Goal: Complete application form: Complete application form

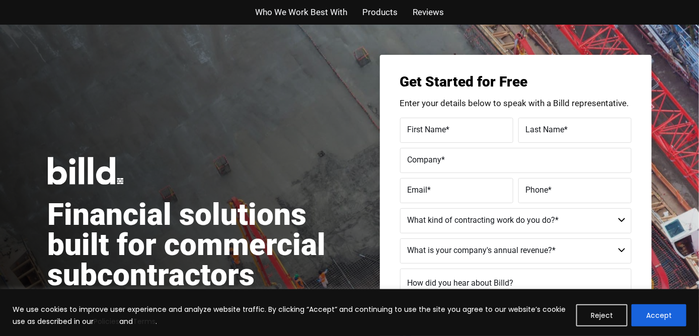
click at [319, 10] on span "Who We Work Best With" at bounding box center [301, 12] width 92 height 15
click at [426, 119] on div "First Name *" at bounding box center [458, 130] width 116 height 25
type input "[PERSON_NAME]"
type input "Continental Finance Capital Corporation"
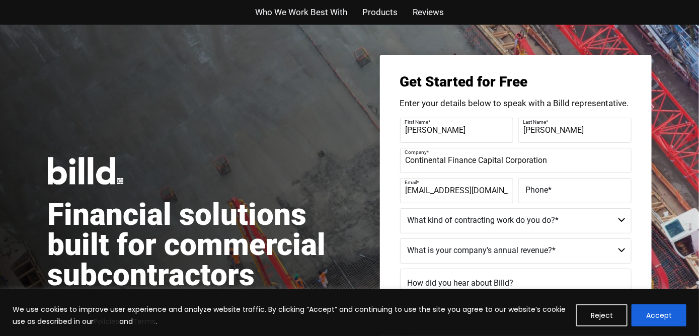
click at [453, 185] on label "Email *" at bounding box center [455, 183] width 101 height 15
click at [453, 185] on input "[EMAIL_ADDRESS][DOMAIN_NAME]" at bounding box center [456, 190] width 113 height 25
click at [485, 186] on label "Email *" at bounding box center [455, 183] width 101 height 15
click at [485, 186] on input "[EMAIL_ADDRESS][DOMAIN_NAME]" at bounding box center [456, 190] width 113 height 25
type input "j"
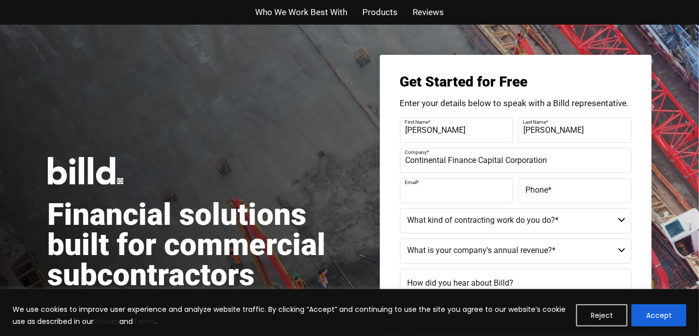
click at [460, 186] on label "Email *" at bounding box center [455, 183] width 101 height 15
click at [460, 186] on input "Email *" at bounding box center [456, 190] width 113 height 25
type input "[PERSON_NAME][EMAIL_ADDRESS][DOMAIN_NAME]"
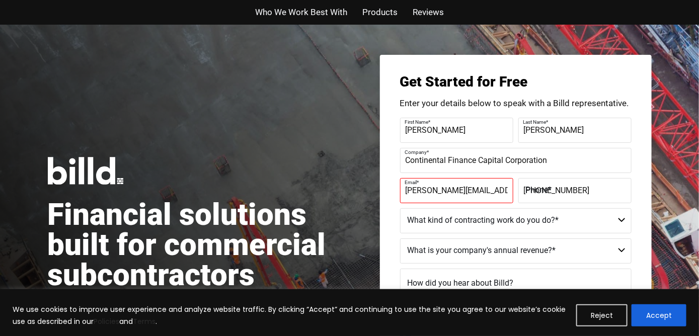
type input "[PHONE_NUMBER]"
click at [622, 222] on select "Commercial Commercial and Residential Residential Not a Contractor" at bounding box center [516, 220] width 232 height 25
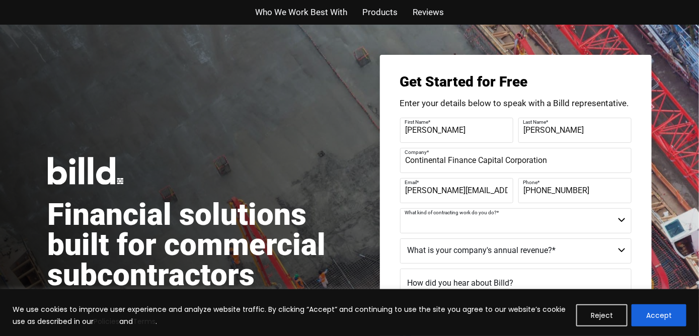
select select "Residential"
click at [400, 208] on select "Commercial Commercial and Residential Residential Not a Contractor" at bounding box center [516, 220] width 232 height 25
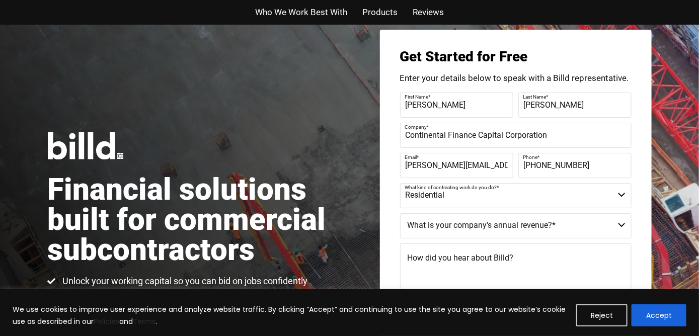
scroll to position [50, 0]
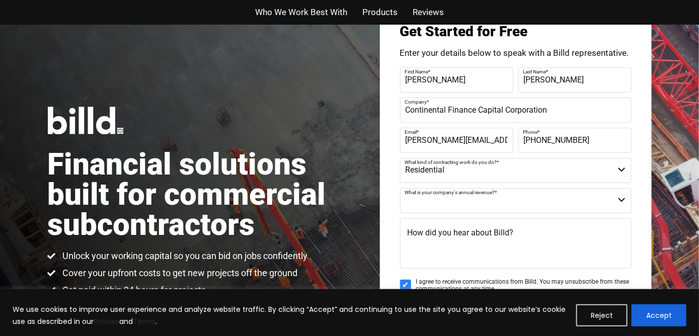
click at [620, 198] on select "$40M + $25M - $40M $8M - $25M $4M - $8M $2M - $4M $1M - $2M Less than $1M" at bounding box center [516, 200] width 232 height 25
select select "$2M - $4M"
click at [400, 188] on select "$40M + $25M - $40M $8M - $25M $4M - $8M $2M - $4M $1M - $2M Less than $1M" at bounding box center [516, 200] width 232 height 25
click at [559, 236] on textarea "How did you hear about Billd?" at bounding box center [516, 243] width 232 height 50
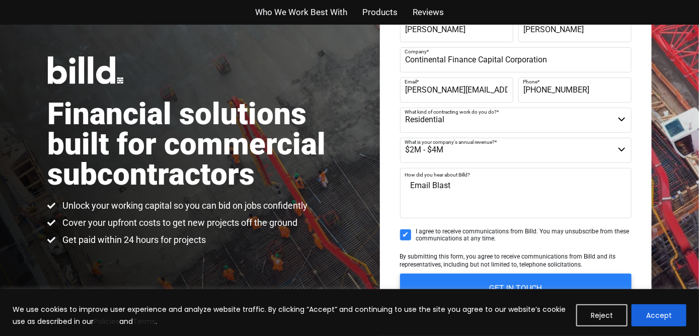
type textarea "Email Blast"
click at [406, 235] on input "I agree to receive communications from Billd. You may unsubscribe from these co…" at bounding box center [405, 235] width 11 height 11
checkbox input "false"
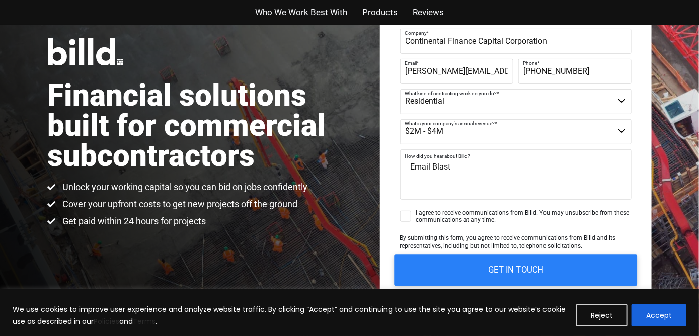
scroll to position [151, 0]
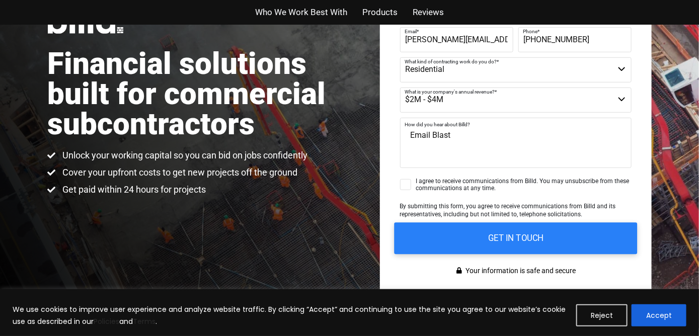
click at [529, 238] on input "GET IN TOUCH" at bounding box center [515, 239] width 243 height 32
